Goal: Navigation & Orientation: Go to known website

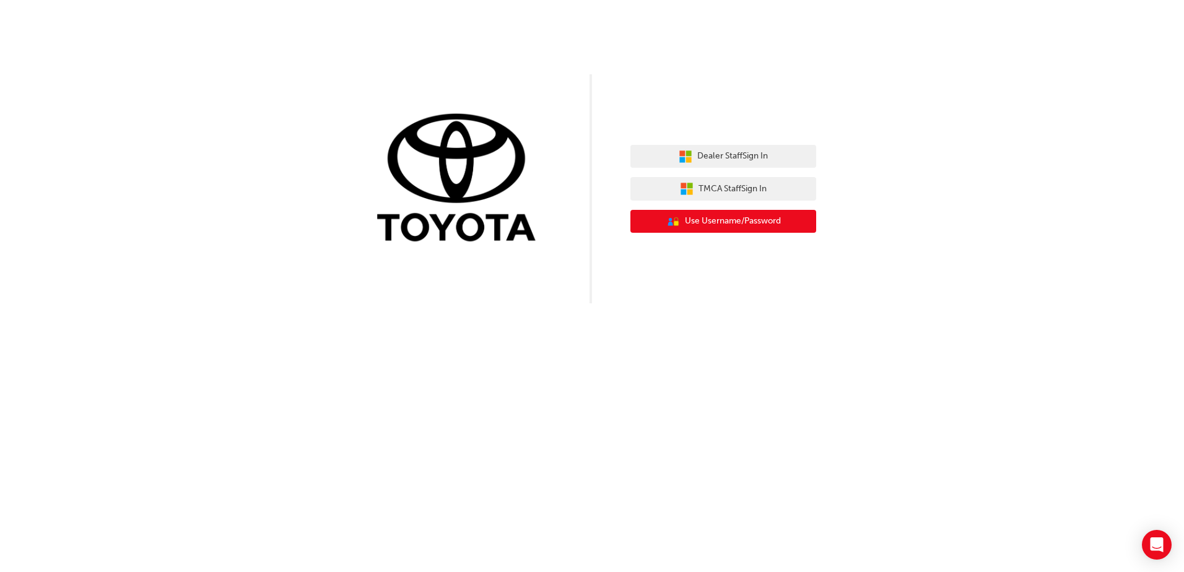
click at [742, 223] on span "Use Username/Password" at bounding box center [733, 221] width 96 height 14
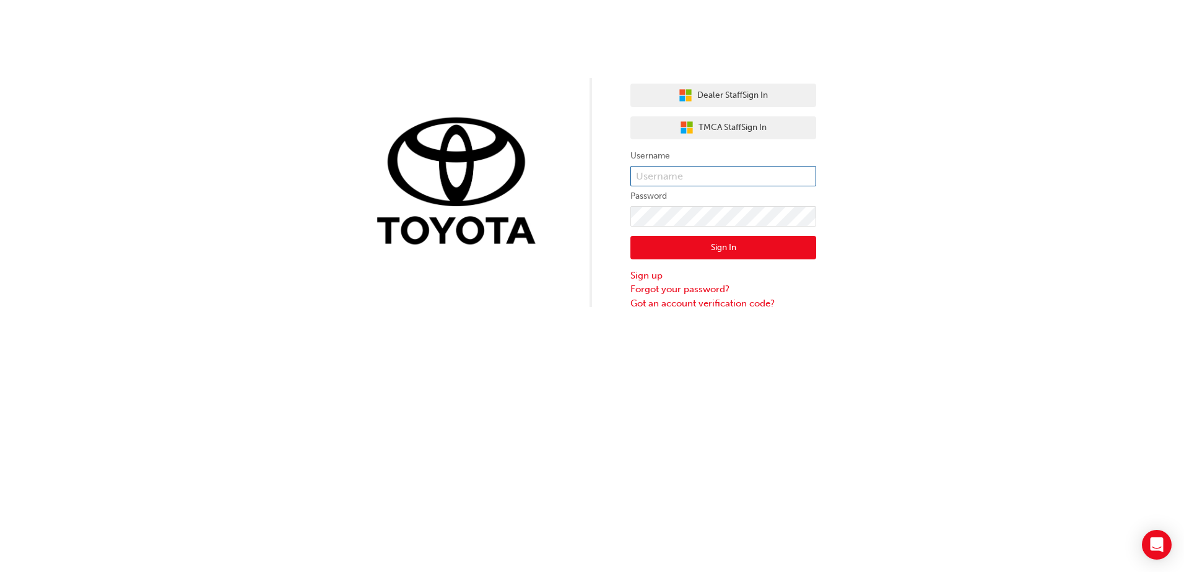
type input "kelly.wilkins"
click at [696, 249] on button "Sign In" at bounding box center [723, 248] width 186 height 24
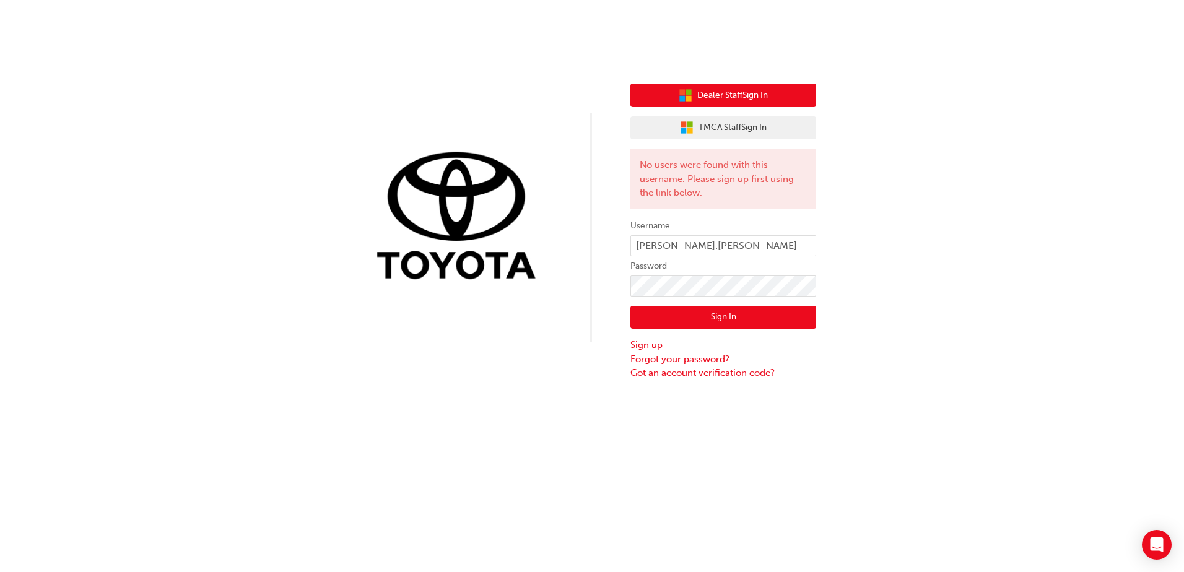
click at [718, 90] on span "Dealer Staff Sign In" at bounding box center [732, 96] width 71 height 14
